Goal: Transaction & Acquisition: Obtain resource

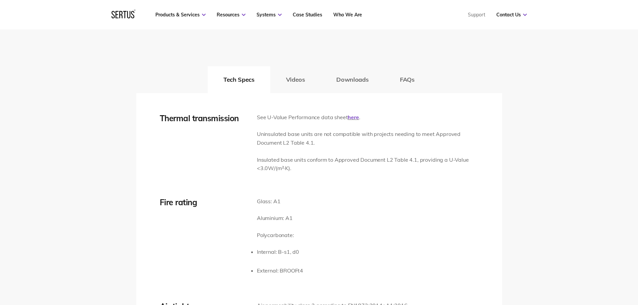
scroll to position [1038, 0]
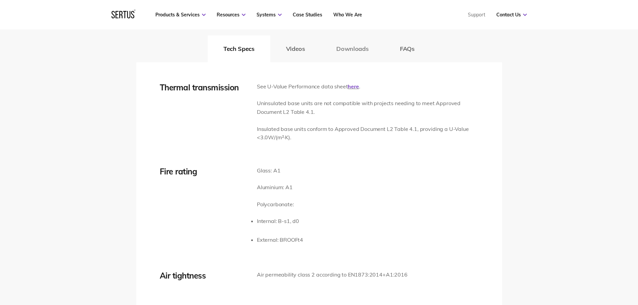
click at [335, 50] on button "Downloads" at bounding box center [353, 49] width 64 height 27
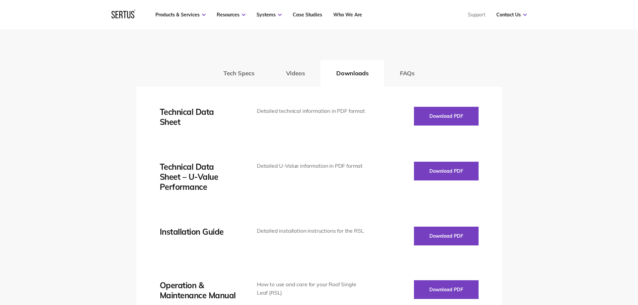
scroll to position [1005, 0]
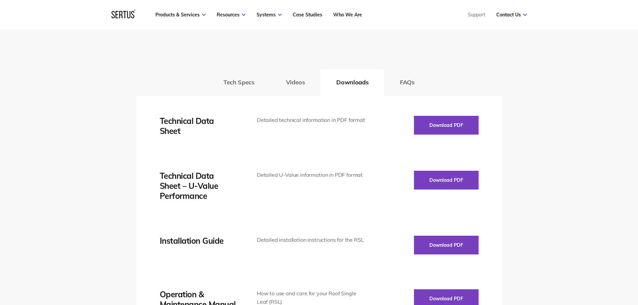
click at [411, 86] on button "FAQs" at bounding box center [407, 82] width 46 height 27
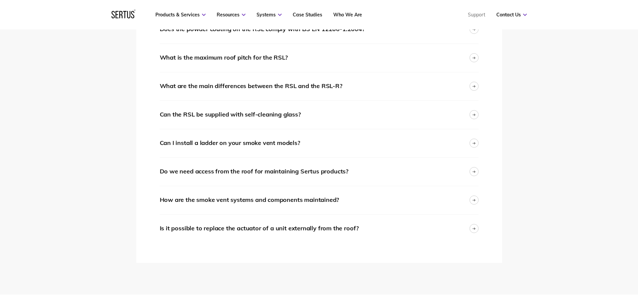
scroll to position [1172, 0]
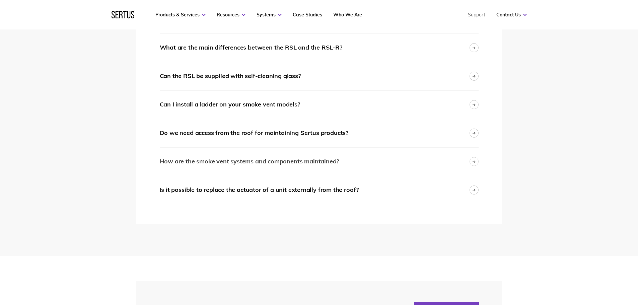
click at [351, 156] on div "How are the smoke vent systems and components maintained?" at bounding box center [319, 162] width 319 height 28
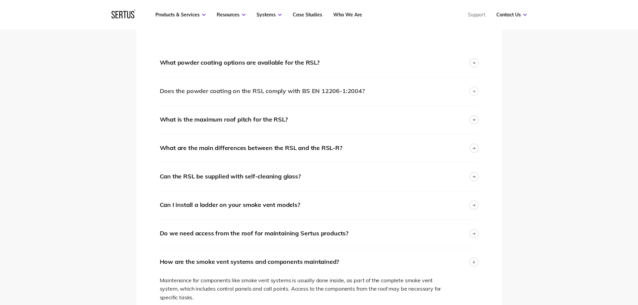
scroll to position [938, 0]
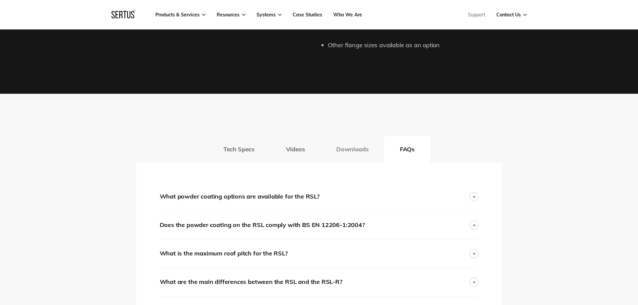
click at [365, 144] on button "Downloads" at bounding box center [353, 149] width 64 height 27
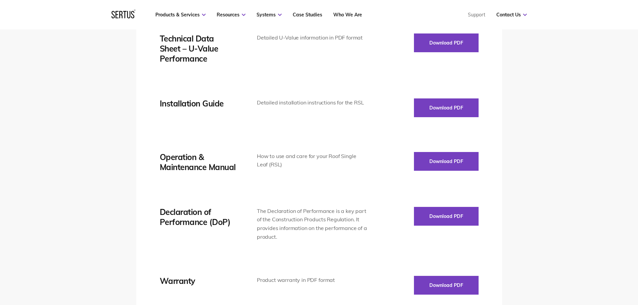
scroll to position [1172, 0]
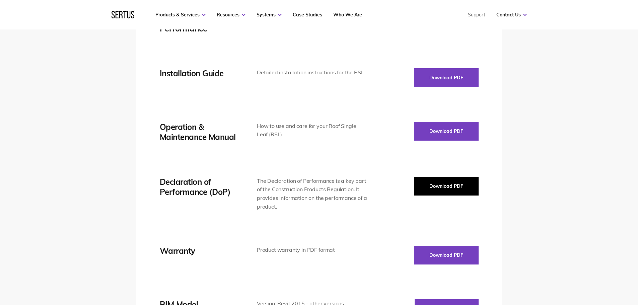
click at [444, 183] on button "Download PDF" at bounding box center [446, 186] width 65 height 19
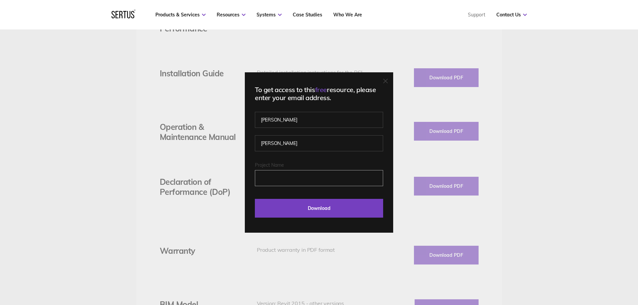
click at [294, 172] on input "Project Name" at bounding box center [319, 178] width 128 height 16
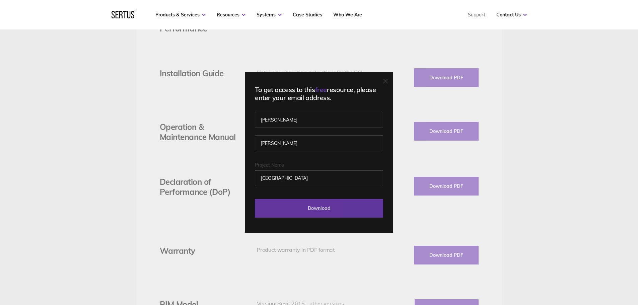
type input "[GEOGRAPHIC_DATA]"
click at [310, 208] on input "Download" at bounding box center [319, 208] width 128 height 19
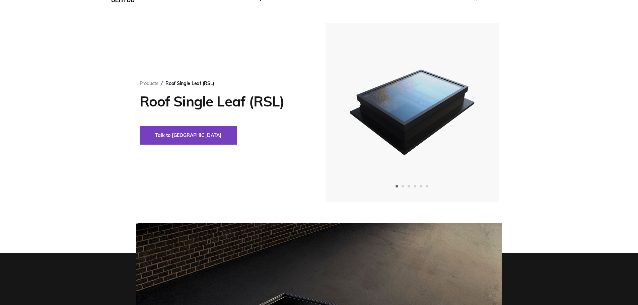
scroll to position [0, 0]
